Goal: Task Accomplishment & Management: Use online tool/utility

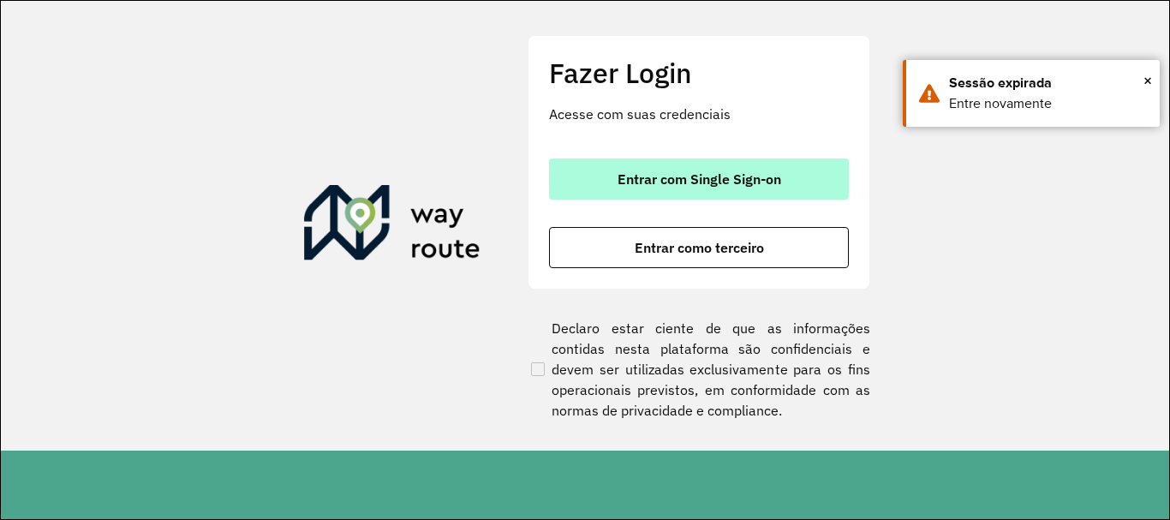
click at [618, 183] on span "Entrar com Single Sign-on" at bounding box center [700, 179] width 164 height 14
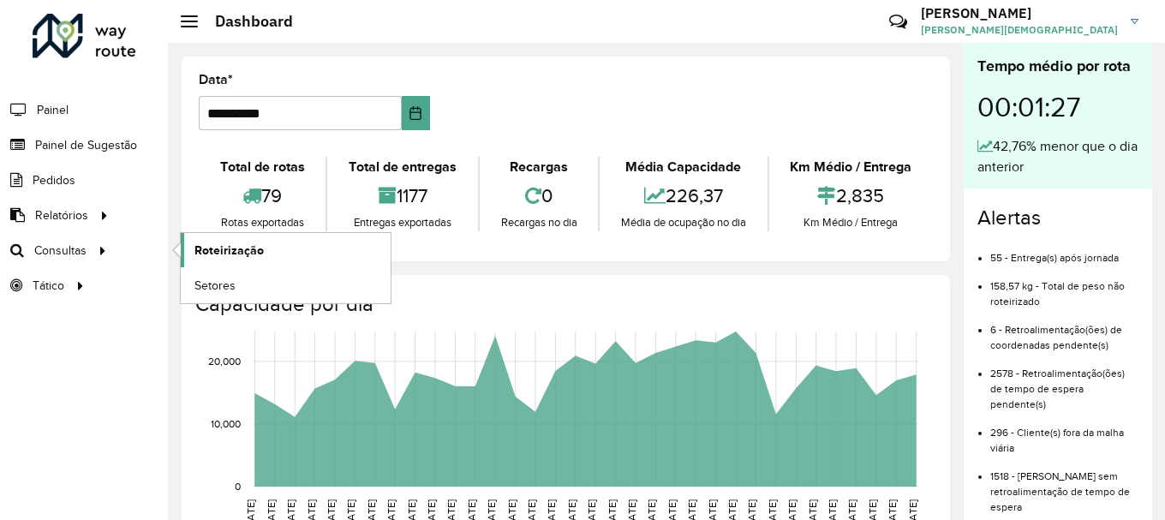
click at [225, 257] on span "Roteirização" at bounding box center [228, 251] width 69 height 18
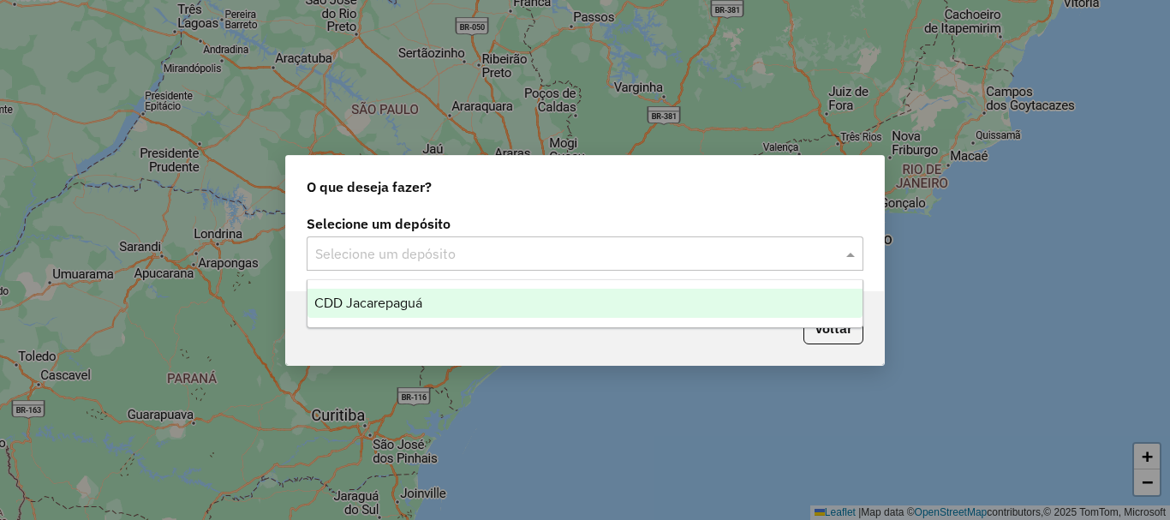
click at [852, 256] on span at bounding box center [852, 253] width 21 height 21
click at [381, 298] on span "CDD Jacarepaguá" at bounding box center [368, 303] width 108 height 15
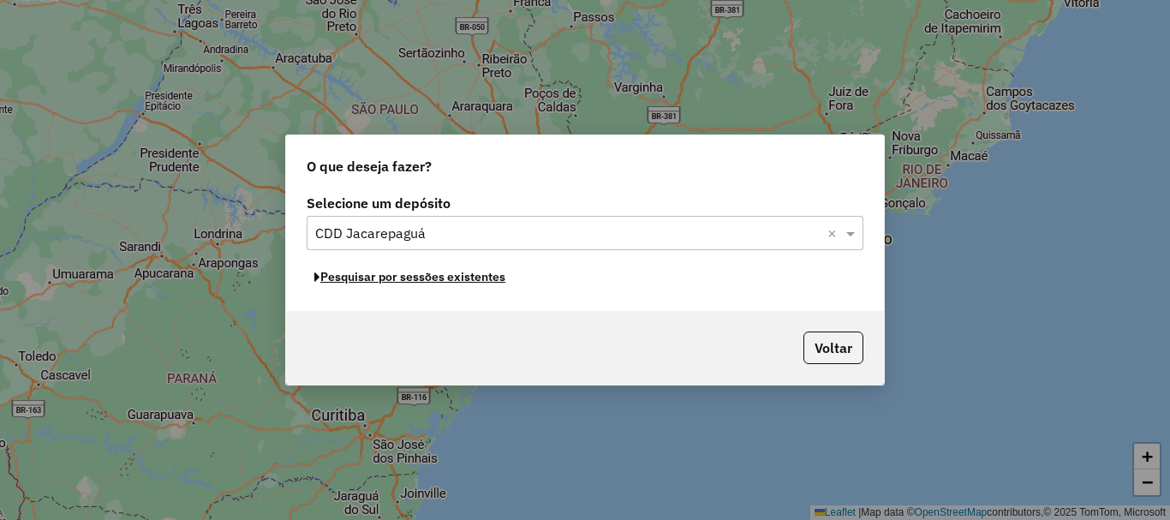
click at [482, 278] on button "Pesquisar por sessões existentes" at bounding box center [410, 277] width 206 height 27
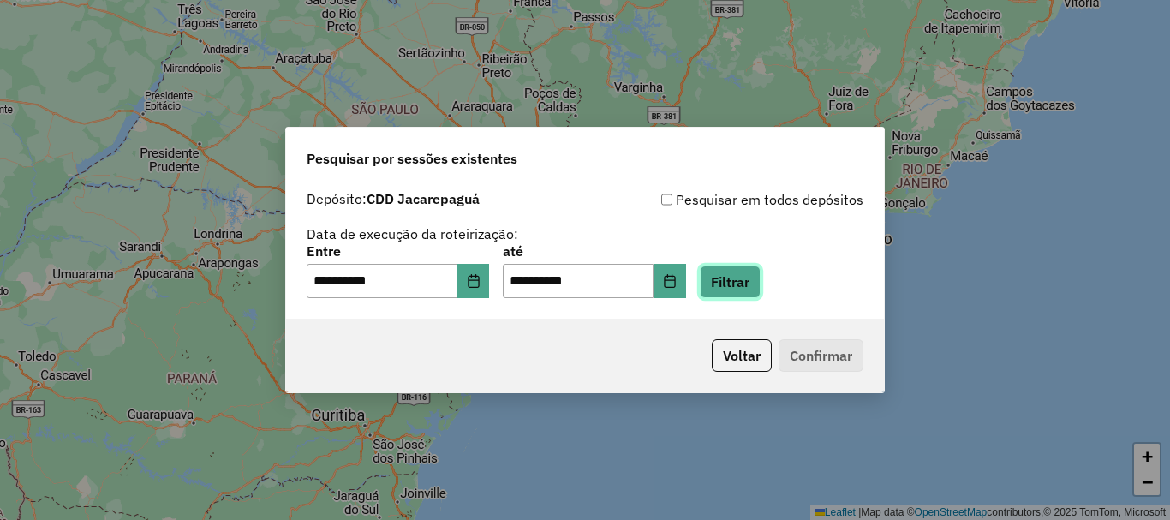
click at [761, 281] on button "Filtrar" at bounding box center [730, 282] width 61 height 33
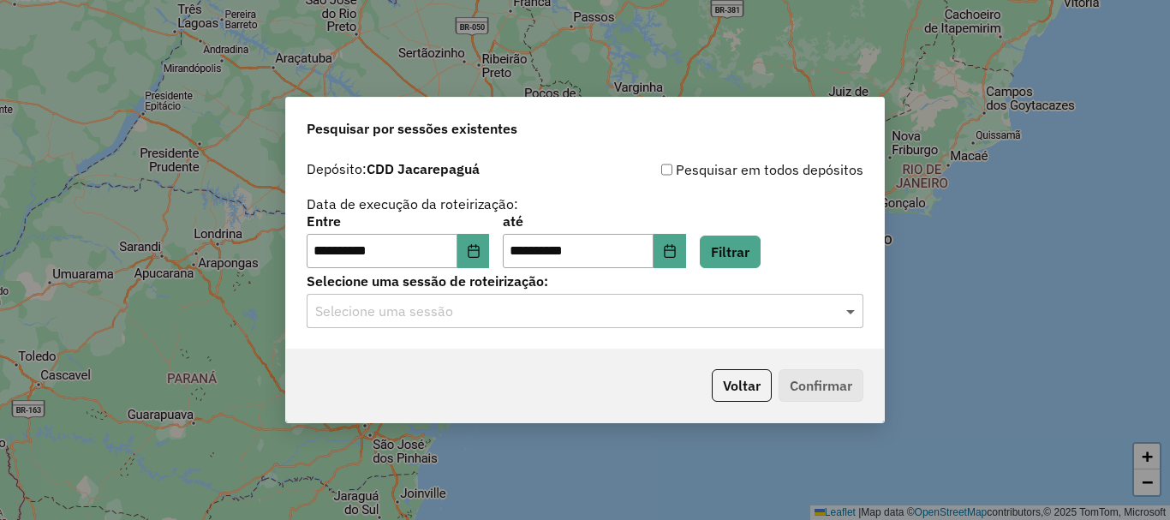
click at [855, 302] on span at bounding box center [852, 311] width 21 height 21
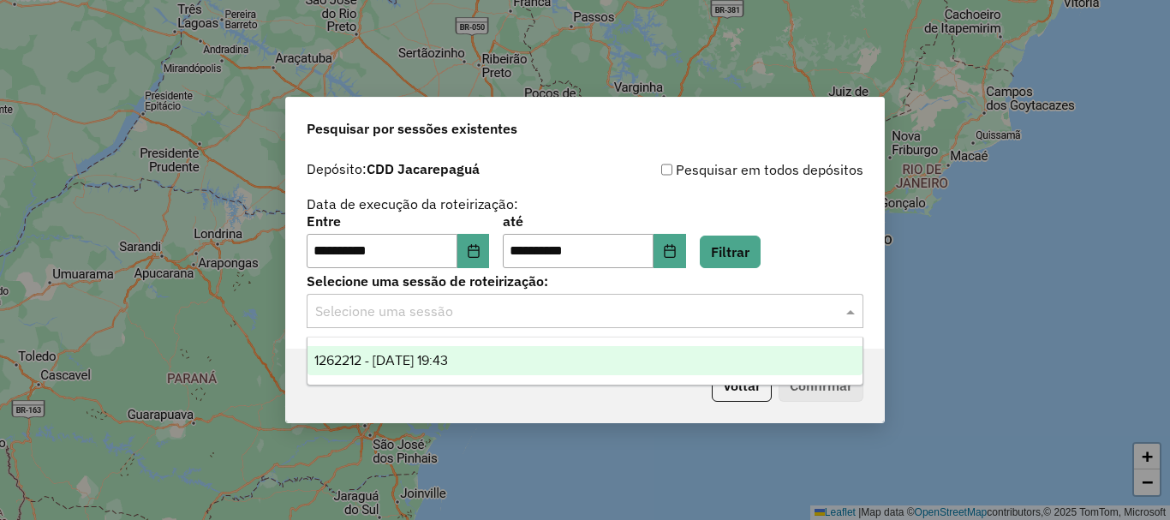
click at [448, 361] on span "1262212 - 09/09/2025 19:43" at bounding box center [381, 360] width 134 height 15
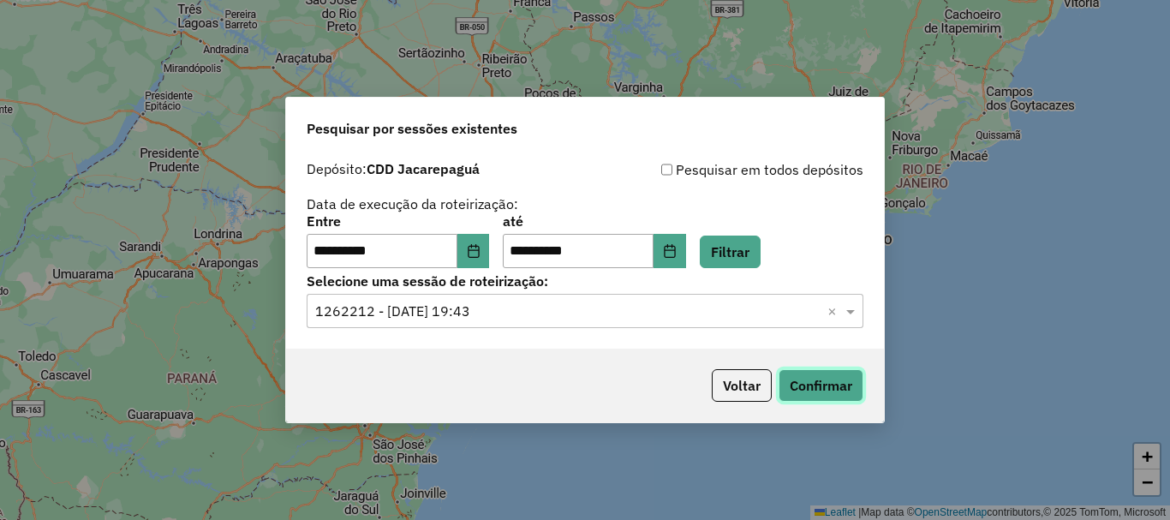
click at [833, 379] on button "Confirmar" at bounding box center [821, 385] width 85 height 33
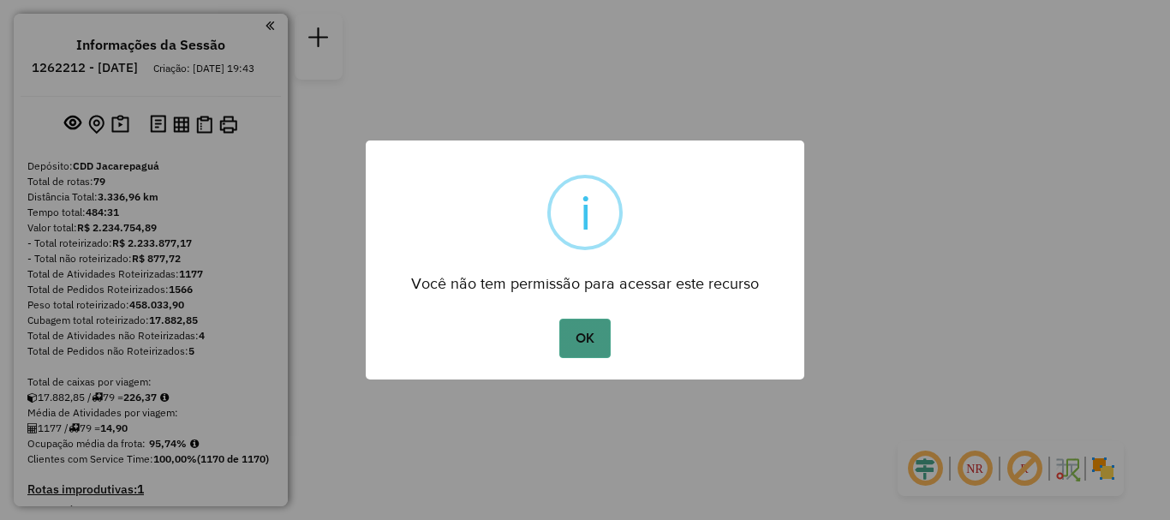
click at [585, 337] on button "OK" at bounding box center [584, 338] width 51 height 39
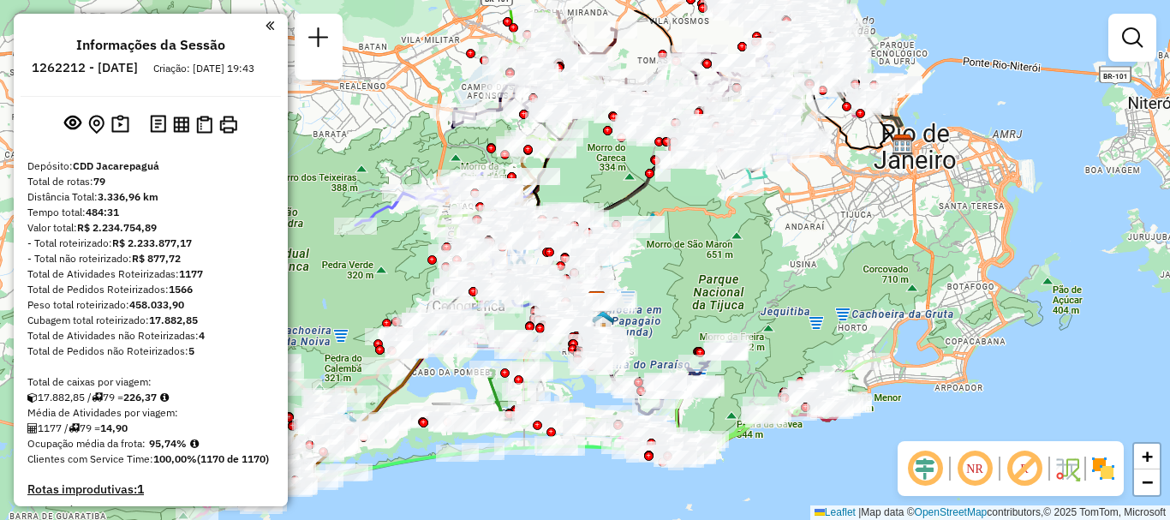
drag, startPoint x: 596, startPoint y: 257, endPoint x: 729, endPoint y: 361, distance: 169.0
click at [729, 361] on div "Janela de atendimento Grade de atendimento Capacidade Transportadoras Veículos …" at bounding box center [585, 260] width 1170 height 520
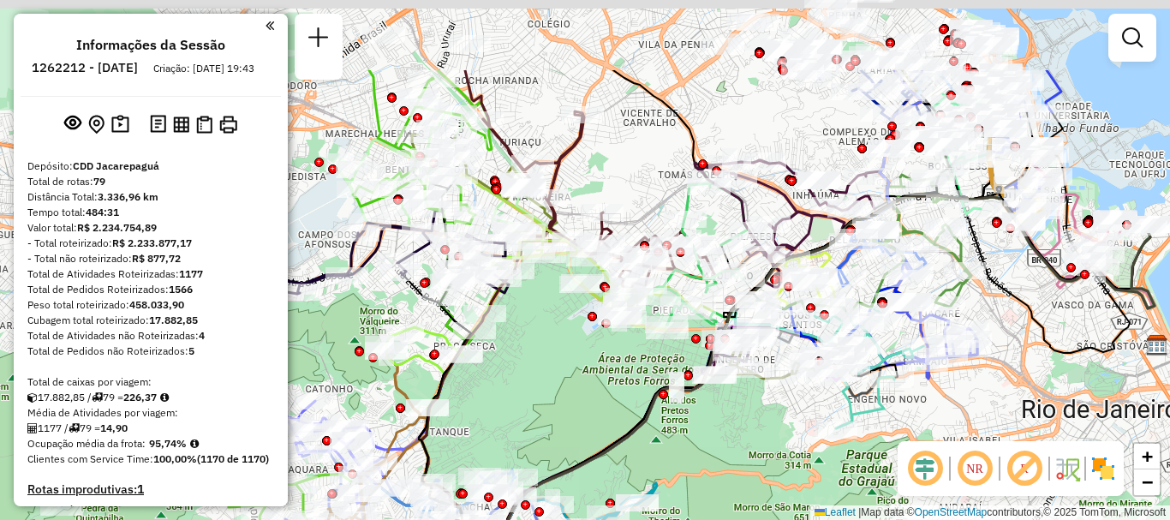
drag, startPoint x: 687, startPoint y: 235, endPoint x: 604, endPoint y: 357, distance: 148.0
click at [604, 357] on div "Rota 37 - Placa JBF1J21 55047196 - [PERSON_NAME] OLIV Rota 37 - Placa JBF1J21 5…" at bounding box center [585, 260] width 1170 height 520
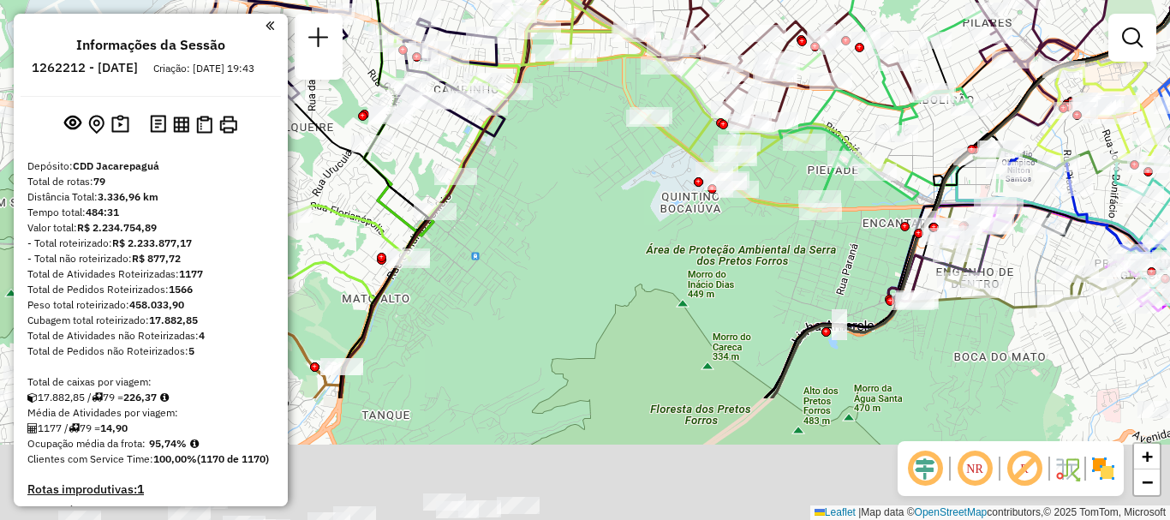
drag, startPoint x: 528, startPoint y: 396, endPoint x: 826, endPoint y: -79, distance: 560.4
click at [826, 0] on html "Aguarde... Pop-up bloqueado! Seu navegador bloqueou automáticamente a abertura …" at bounding box center [585, 260] width 1170 height 520
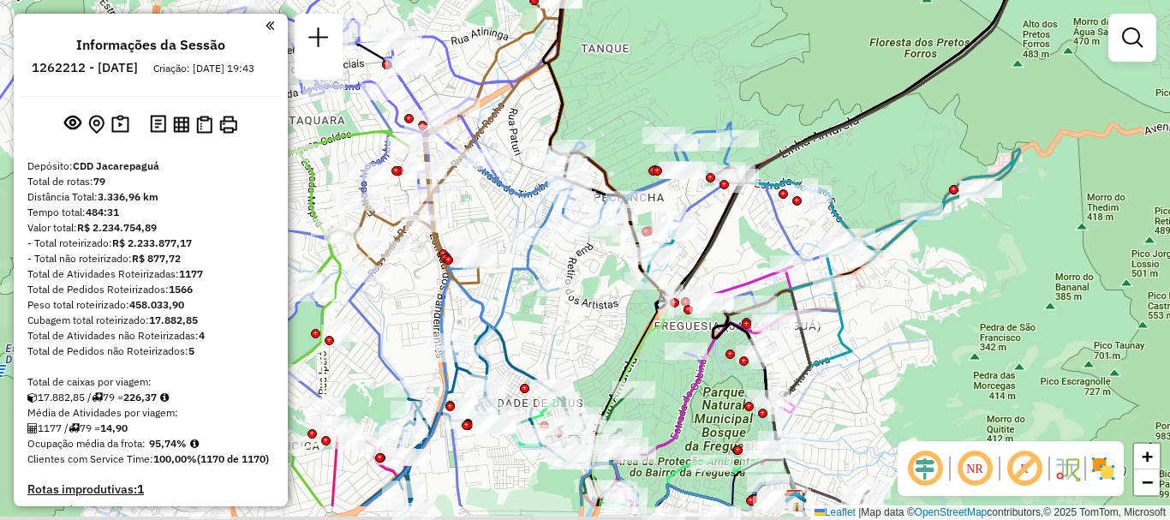
drag, startPoint x: 562, startPoint y: 408, endPoint x: 610, endPoint y: 334, distance: 87.9
click at [615, 342] on div "Rota 37 - Placa JBF1J21 55047196 - [PERSON_NAME] OLIV Rota 37 - Placa JBF1J21 5…" at bounding box center [585, 260] width 1170 height 520
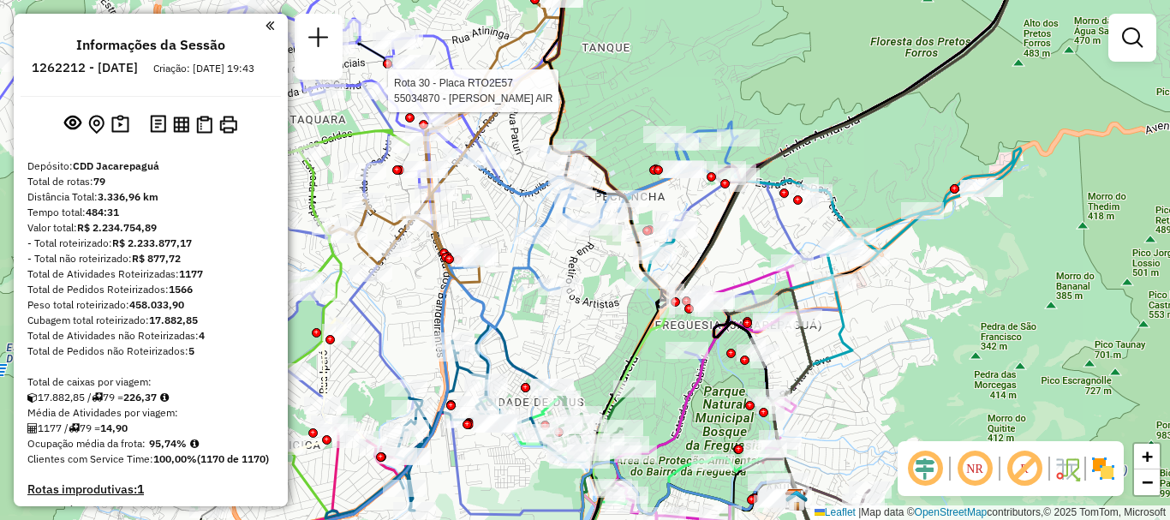
select select "**********"
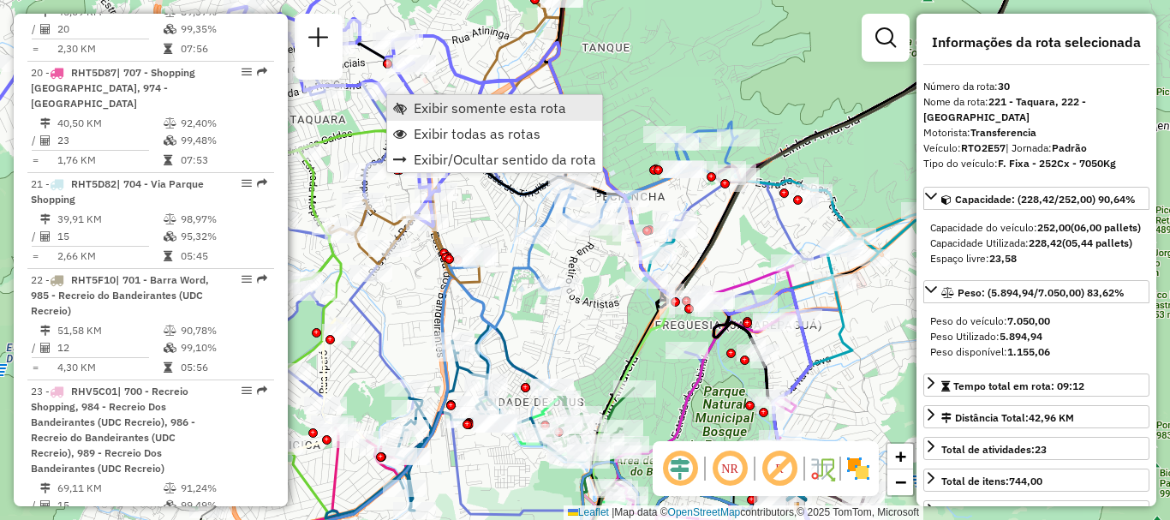
scroll to position [3845, 0]
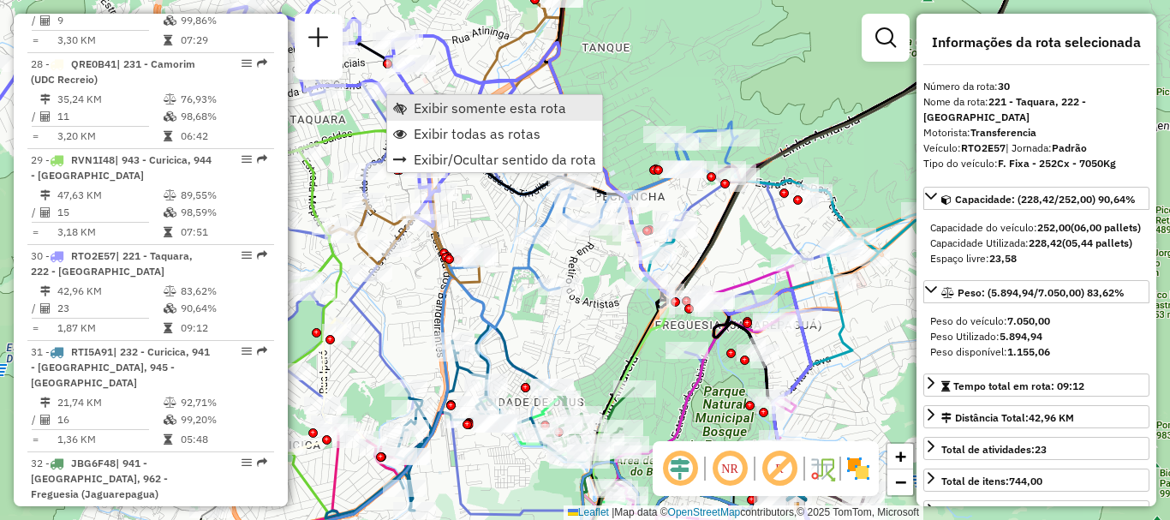
click at [418, 110] on span "Exibir somente esta rota" at bounding box center [490, 108] width 152 height 14
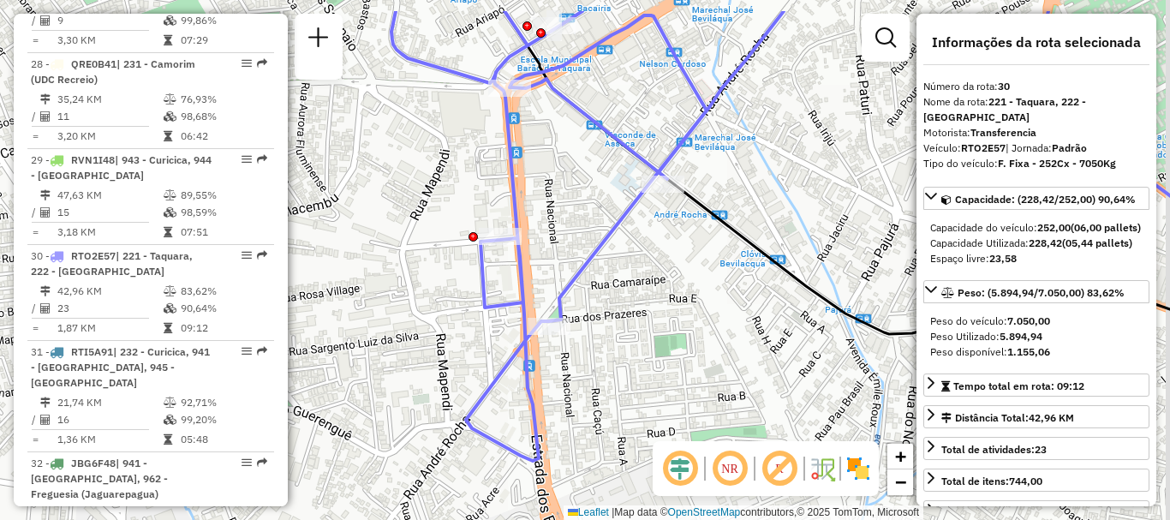
drag, startPoint x: 709, startPoint y: 194, endPoint x: 636, endPoint y: 272, distance: 106.7
click at [643, 279] on div "Janela de atendimento Grade de atendimento Capacidade Transportadoras Veículos …" at bounding box center [585, 260] width 1170 height 520
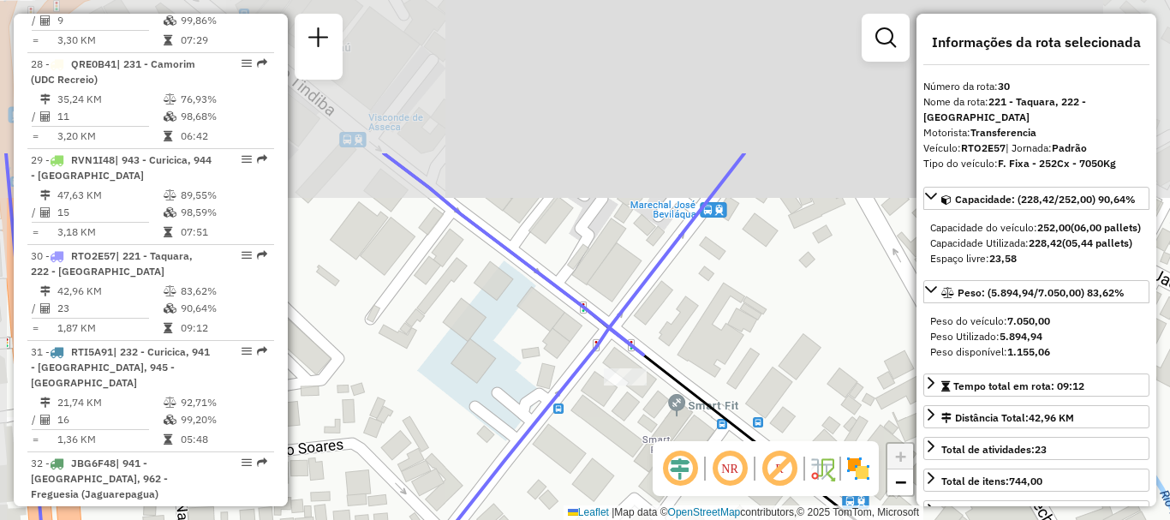
drag, startPoint x: 627, startPoint y: 236, endPoint x: 648, endPoint y: 441, distance: 206.6
click at [648, 441] on div "Janela de atendimento Grade de atendimento Capacidade Transportadoras Veículos …" at bounding box center [585, 260] width 1170 height 520
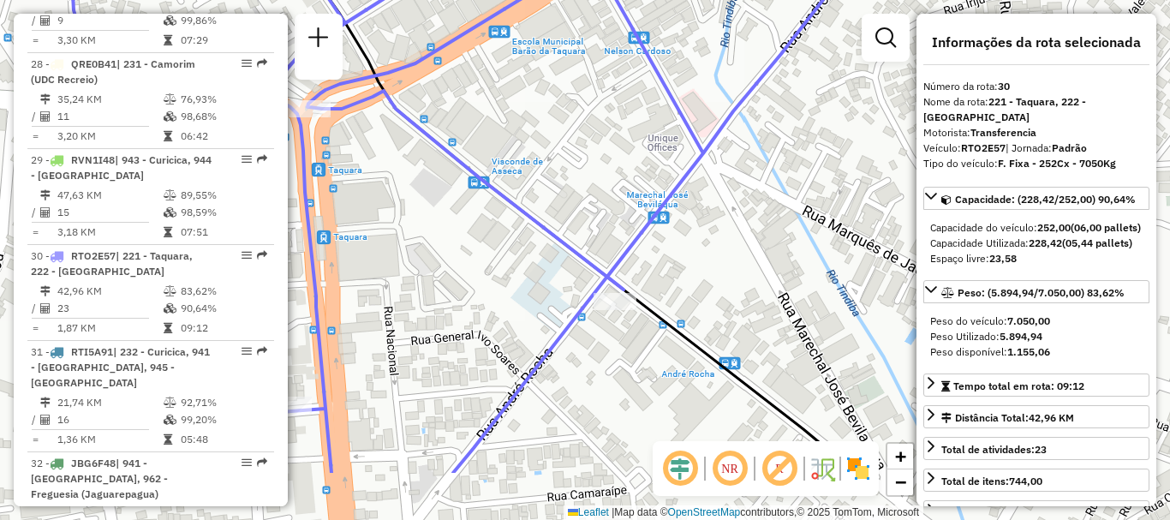
drag, startPoint x: 732, startPoint y: 359, endPoint x: 678, endPoint y: 163, distance: 203.7
click at [678, 164] on div "Janela de atendimento Grade de atendimento Capacidade Transportadoras Veículos …" at bounding box center [585, 260] width 1170 height 520
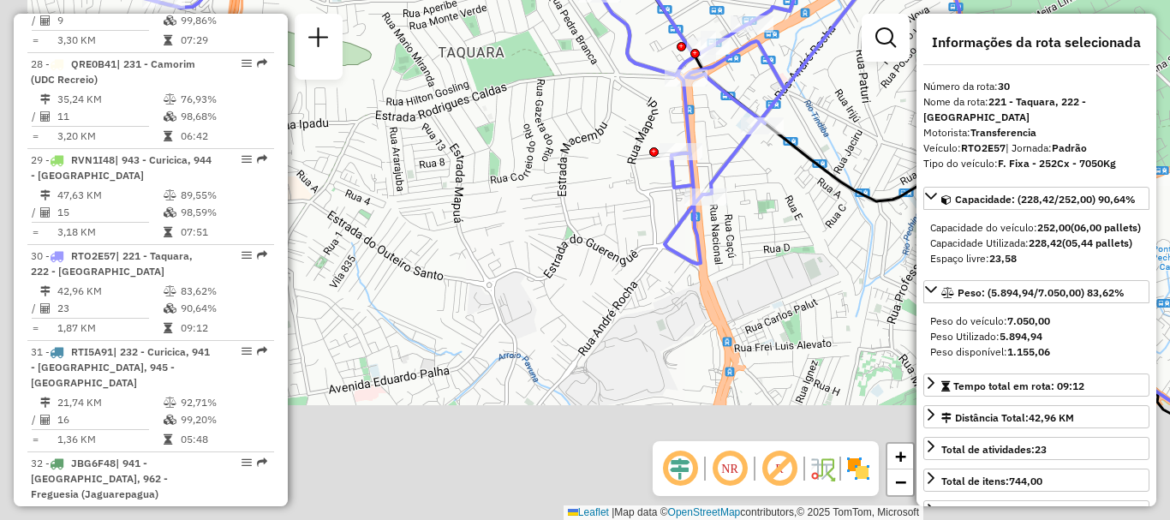
drag, startPoint x: 599, startPoint y: 344, endPoint x: 767, endPoint y: 224, distance: 207.0
click at [767, 224] on div "Janela de atendimento Grade de atendimento Capacidade Transportadoras Veículos …" at bounding box center [585, 260] width 1170 height 520
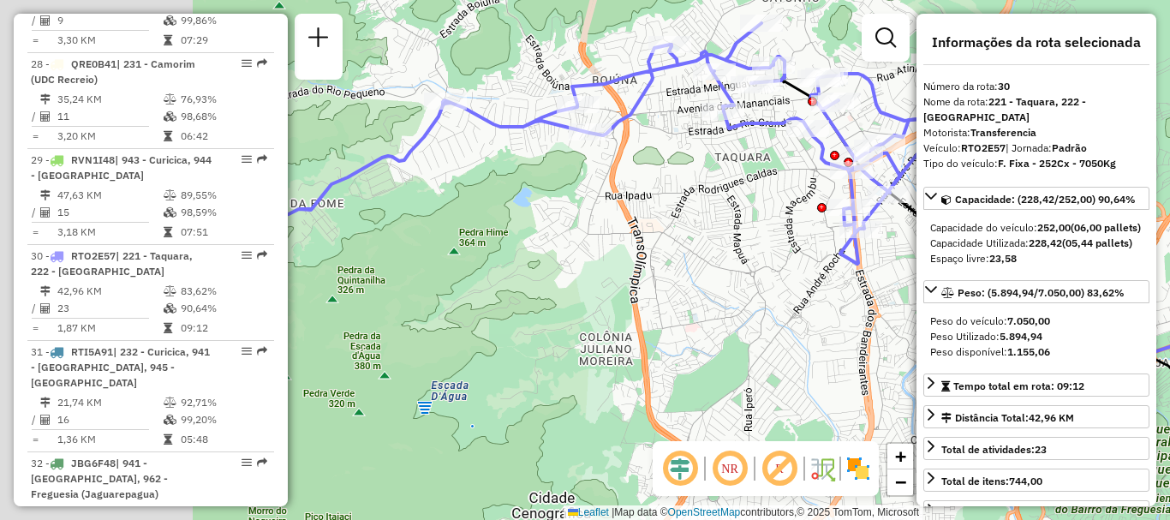
drag, startPoint x: 403, startPoint y: 276, endPoint x: 589, endPoint y: 251, distance: 188.4
click at [720, 261] on div "Janela de atendimento Grade de atendimento Capacidade Transportadoras Veículos …" at bounding box center [585, 260] width 1170 height 520
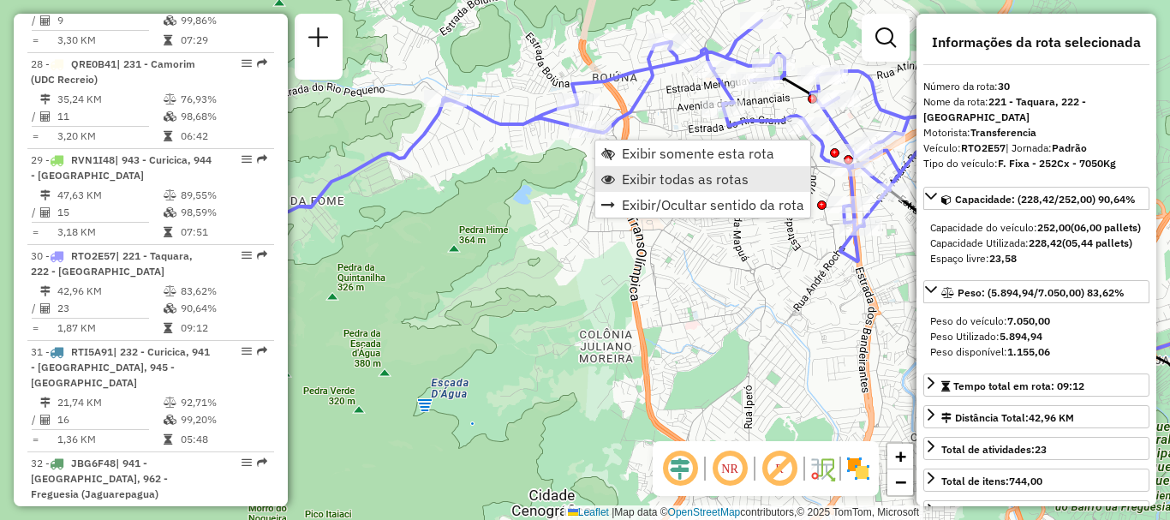
click at [625, 176] on span "Exibir todas as rotas" at bounding box center [685, 179] width 127 height 14
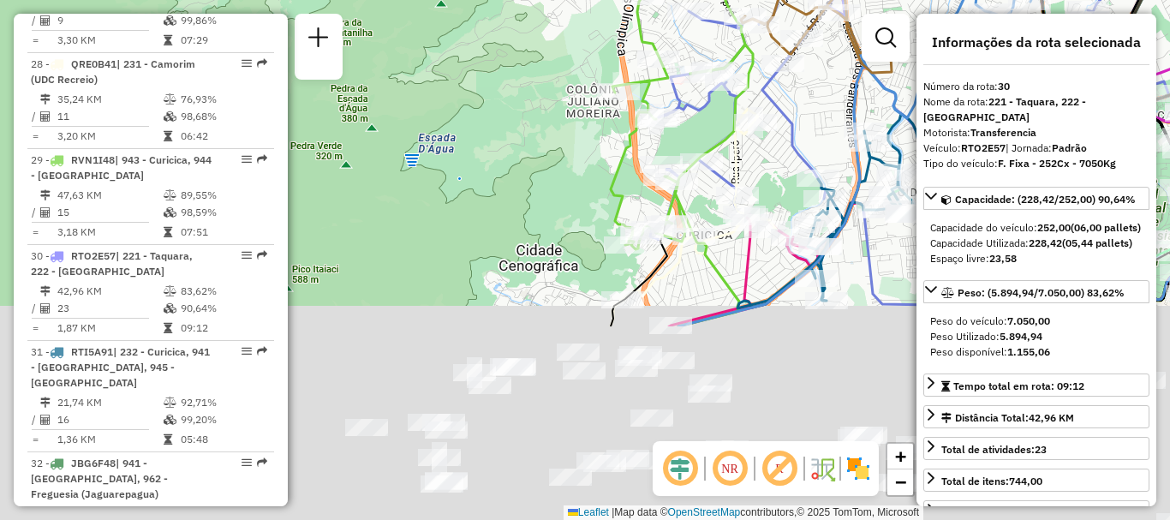
drag, startPoint x: 574, startPoint y: 443, endPoint x: 558, endPoint y: 186, distance: 257.5
click at [558, 186] on div "Janela de atendimento Grade de atendimento Capacidade Transportadoras Veículos …" at bounding box center [585, 260] width 1170 height 520
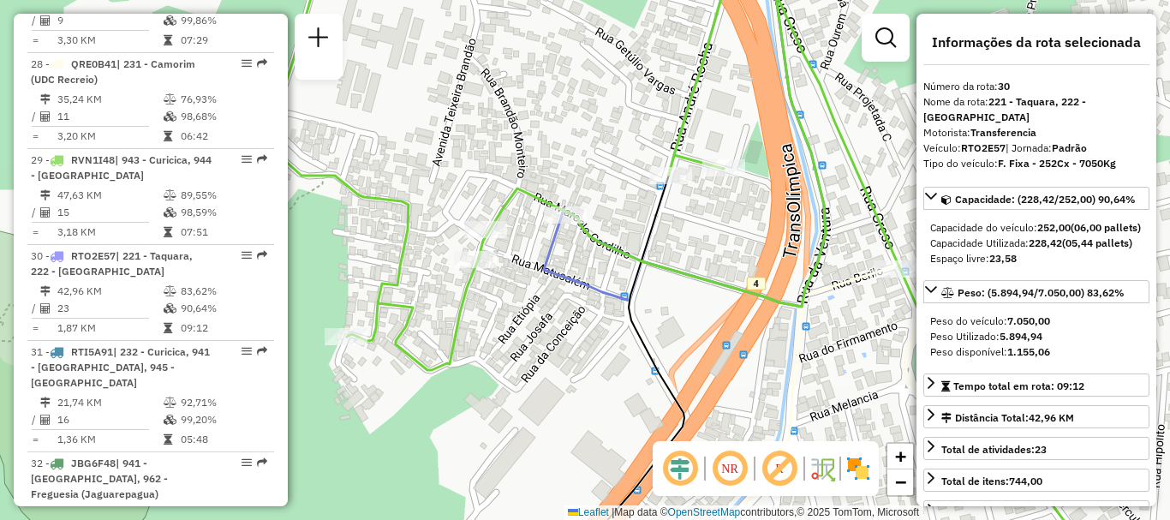
drag, startPoint x: 721, startPoint y: 297, endPoint x: 570, endPoint y: 335, distance: 155.4
click at [571, 335] on div "Janela de atendimento Grade de atendimento Capacidade Transportadoras Veículos …" at bounding box center [585, 260] width 1170 height 520
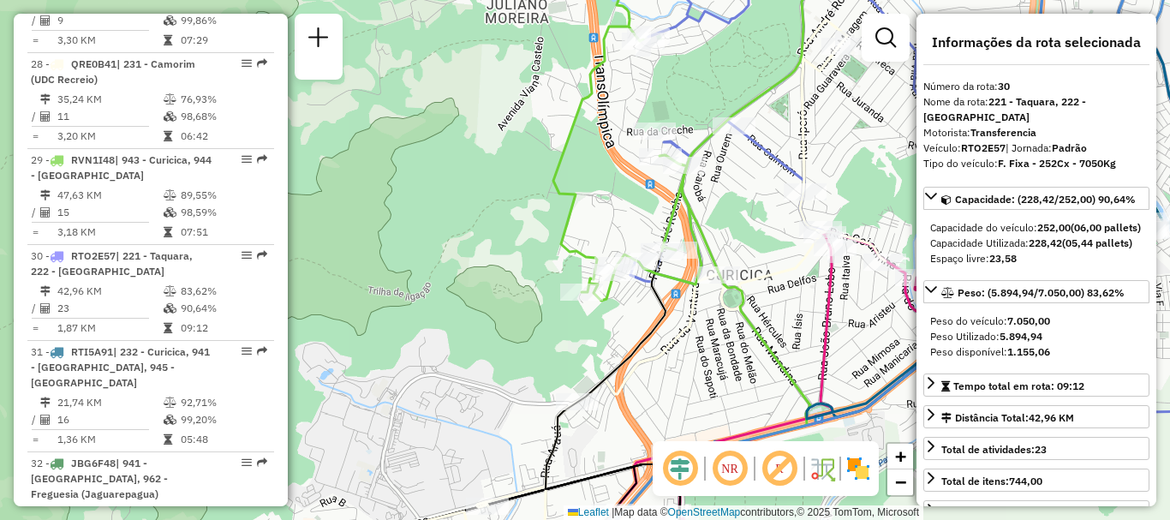
drag, startPoint x: 767, startPoint y: 367, endPoint x: 651, endPoint y: 323, distance: 123.6
click at [651, 323] on icon at bounding box center [619, 279] width 533 height 518
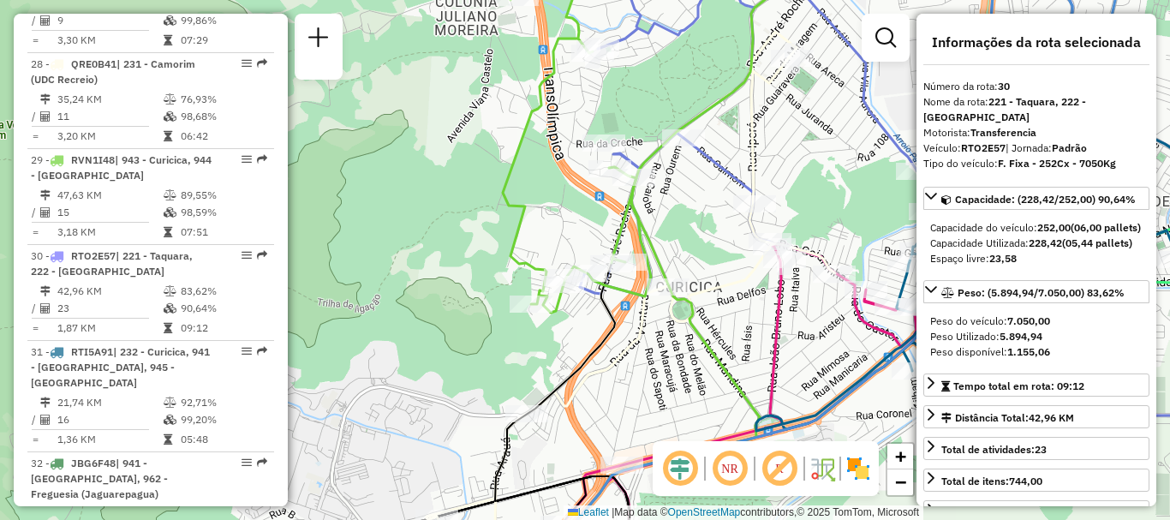
drag, startPoint x: 727, startPoint y: 191, endPoint x: 716, endPoint y: 235, distance: 45.1
click at [716, 235] on div "Janela de atendimento Grade de atendimento Capacidade Transportadoras Veículos …" at bounding box center [585, 260] width 1170 height 520
